Goal: Information Seeking & Learning: Learn about a topic

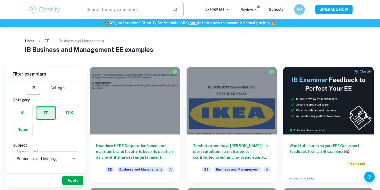
click at [135, 13] on input "text" at bounding box center [126, 9] width 86 height 15
click at [21, 120] on div "IA" at bounding box center [20, 111] width 23 height 17
click at [23, 111] on label "button" at bounding box center [23, 113] width 20 height 13
click at [0, 0] on input "radio" at bounding box center [0, 0] width 0 height 0
click at [71, 184] on button "Apply" at bounding box center [72, 180] width 21 height 9
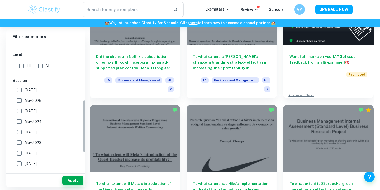
scroll to position [157, 0]
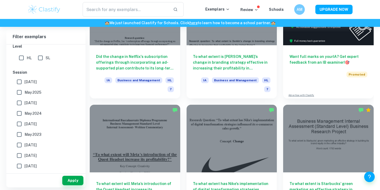
click at [19, 90] on input "May 2025" at bounding box center [19, 92] width 11 height 11
checkbox input "true"
click at [19, 83] on input "[DATE]" at bounding box center [19, 82] width 11 height 11
checkbox input "true"
click at [16, 106] on input "[DATE]" at bounding box center [19, 103] width 11 height 11
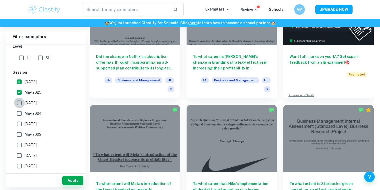
checkbox input "true"
click at [16, 116] on input "May 2024" at bounding box center [19, 113] width 11 height 11
checkbox input "true"
click at [70, 181] on button "Apply" at bounding box center [72, 180] width 21 height 9
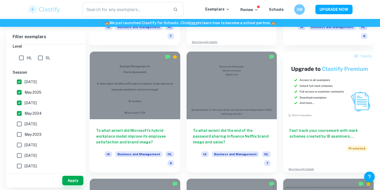
scroll to position [1811, 0]
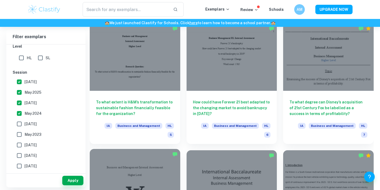
click at [163, 149] on div at bounding box center [135, 183] width 90 height 68
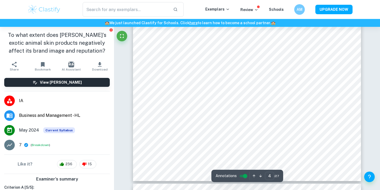
scroll to position [1180, 0]
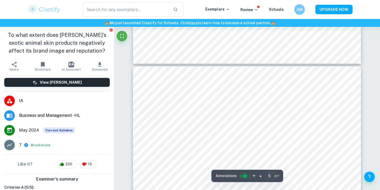
type input "6"
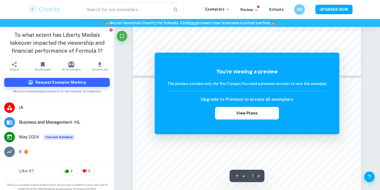
scroll to position [3, 0]
